Goal: Information Seeking & Learning: Learn about a topic

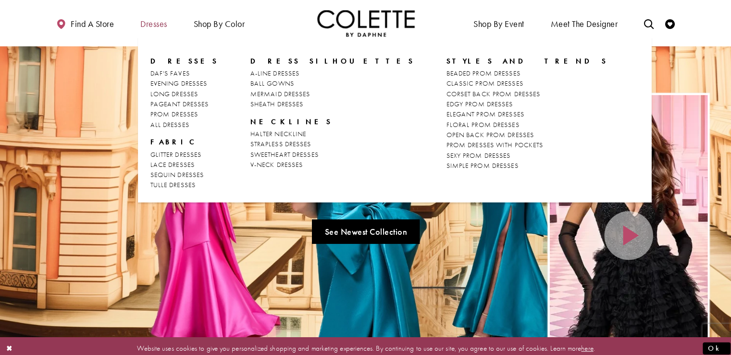
click at [165, 26] on span "Dresses" at bounding box center [156, 24] width 26 height 10
click at [176, 113] on span "PROM DRESSES" at bounding box center [176, 112] width 47 height 9
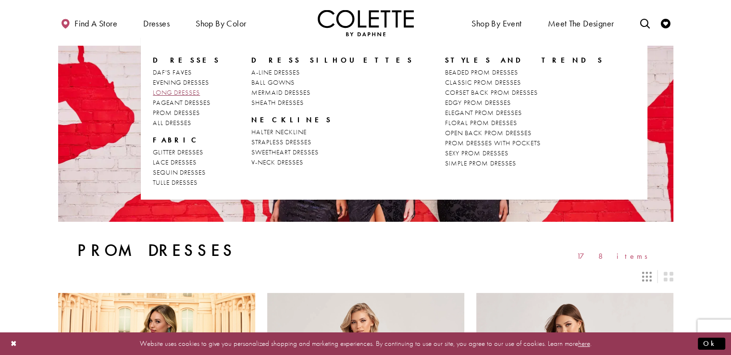
click at [169, 93] on span "LONG DRESSES" at bounding box center [176, 92] width 47 height 9
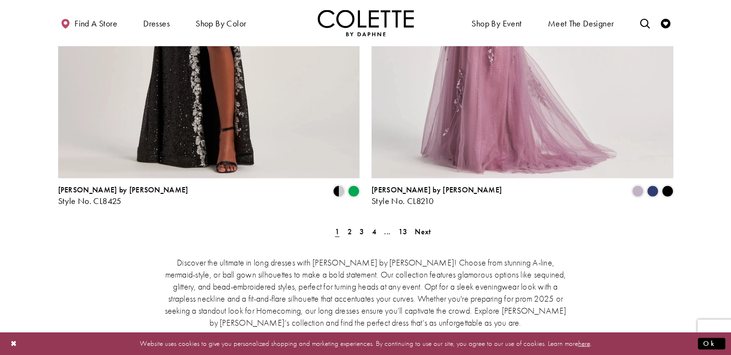
scroll to position [1772, 0]
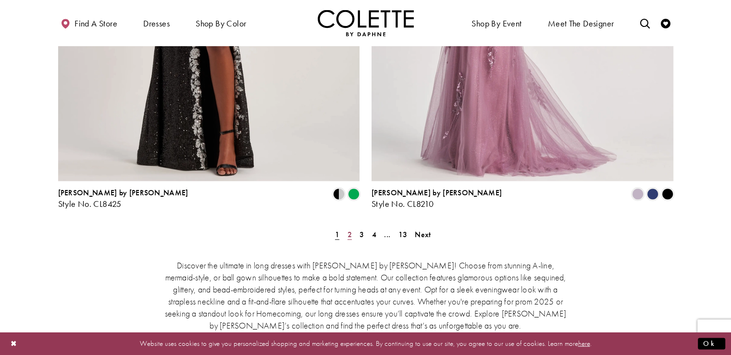
click at [349, 229] on span "2" at bounding box center [349, 234] width 4 height 10
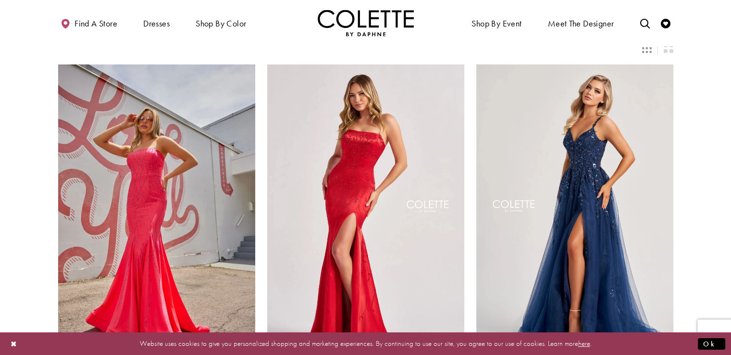
scroll to position [37, 0]
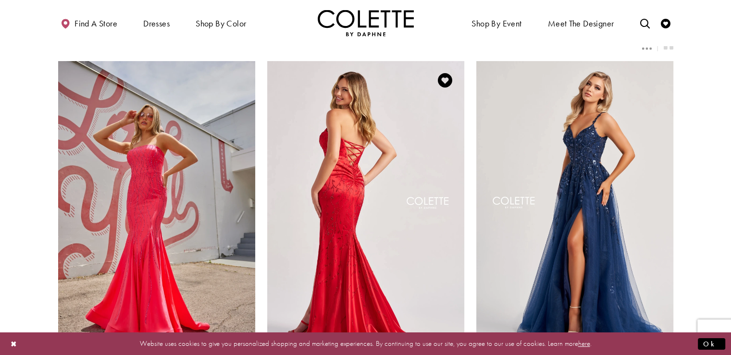
click at [340, 183] on img "Visit Colette by Daphne Style No. CL8570 Page" at bounding box center [365, 204] width 197 height 286
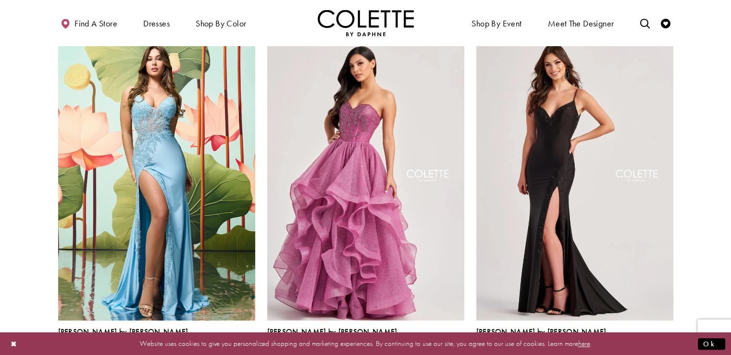
scroll to position [1123, 0]
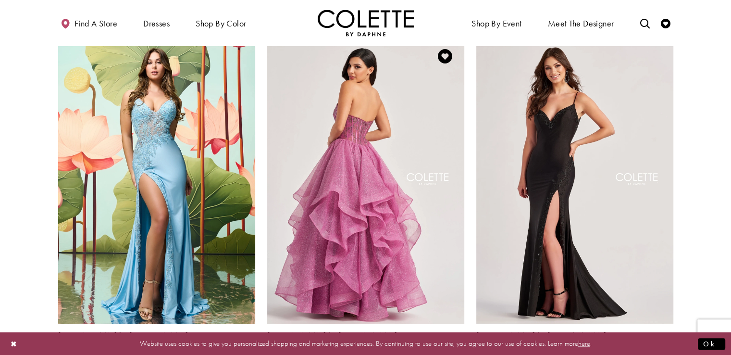
click at [418, 235] on img "Visit Colette by Daphne Style No. CL8200 Page" at bounding box center [365, 180] width 197 height 286
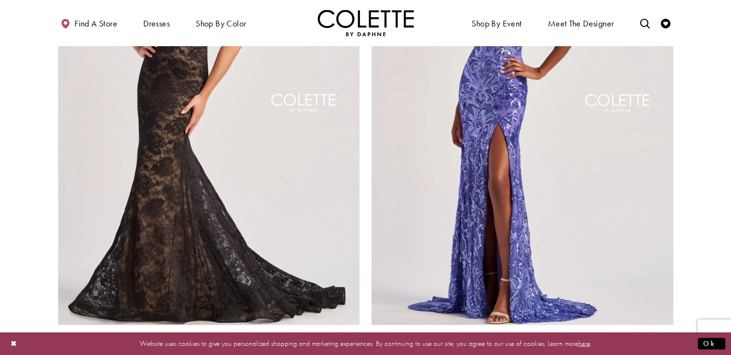
scroll to position [1629, 0]
click at [653, 331] on span "Product List" at bounding box center [653, 337] width 12 height 12
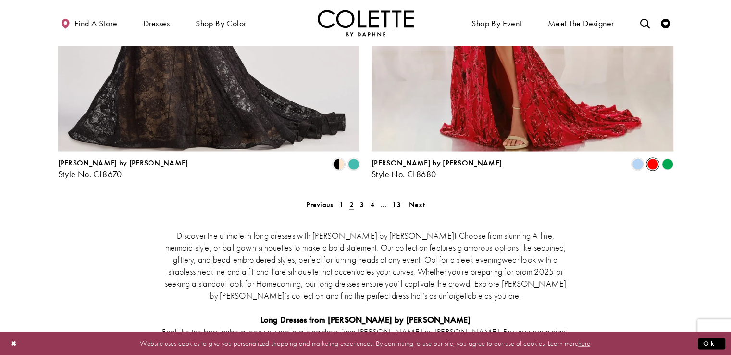
scroll to position [1803, 0]
click at [361, 198] on span "3" at bounding box center [361, 203] width 4 height 10
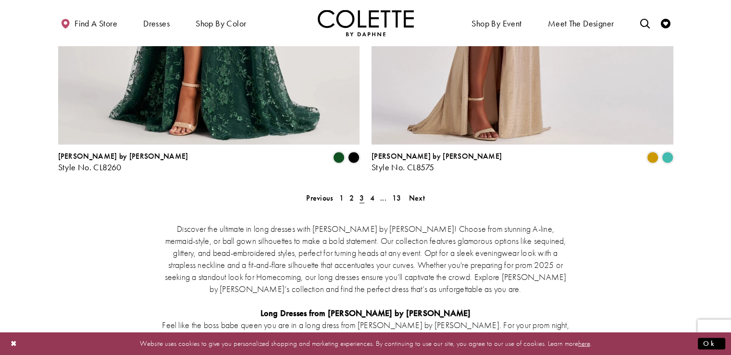
scroll to position [1803, 0]
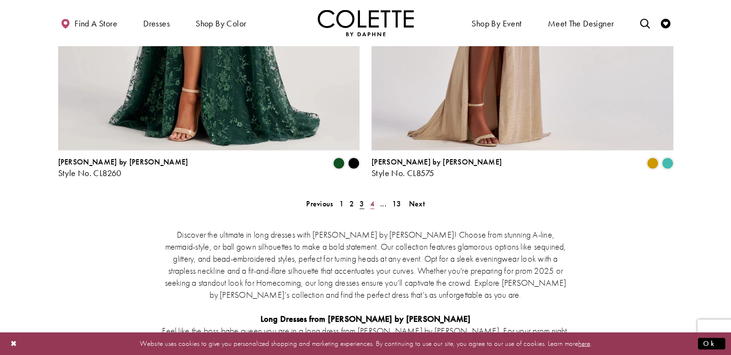
click at [369, 196] on link "4" at bounding box center [372, 203] width 10 height 14
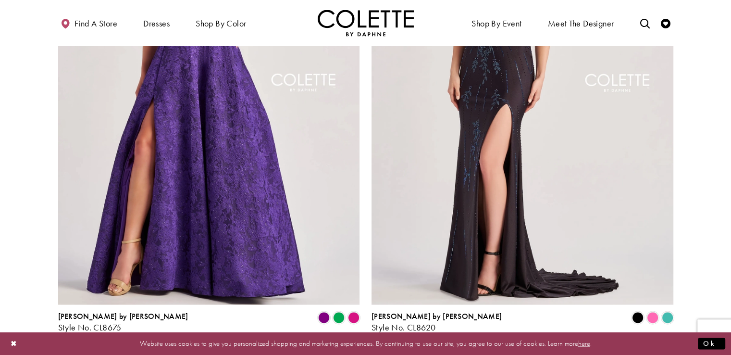
scroll to position [1645, 0]
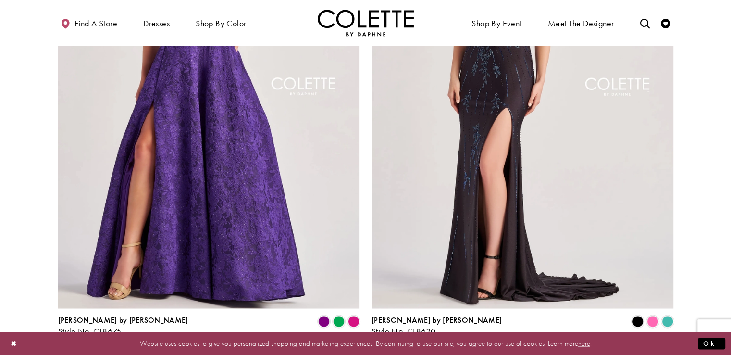
click at [373, 354] on link "5" at bounding box center [378, 361] width 10 height 14
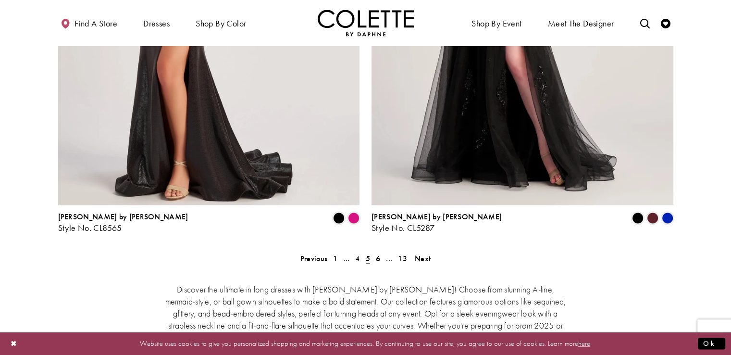
scroll to position [1748, 0]
click at [377, 253] on span "6" at bounding box center [378, 258] width 4 height 10
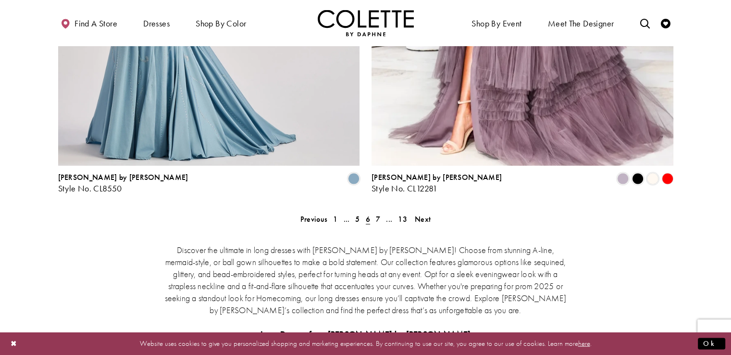
scroll to position [1784, 0]
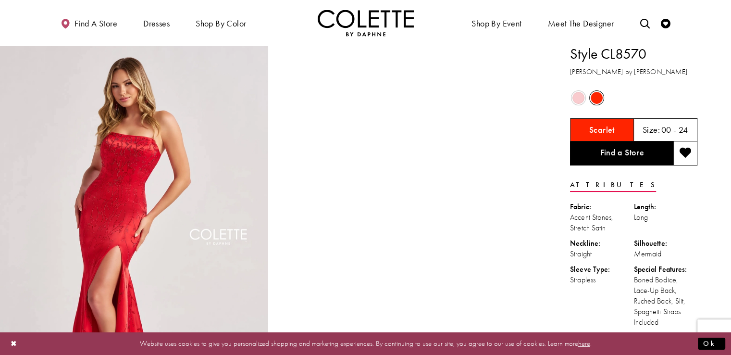
scroll to position [7, 0]
